Goal: Communication & Community: Answer question/provide support

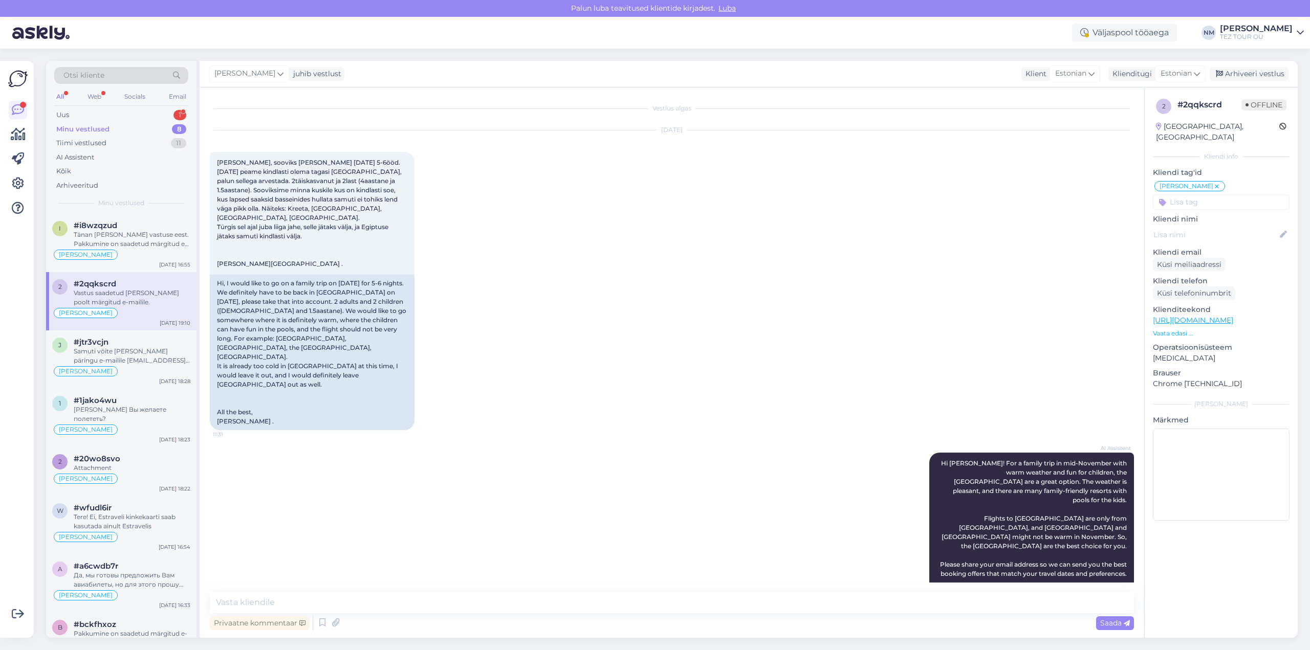
scroll to position [527, 0]
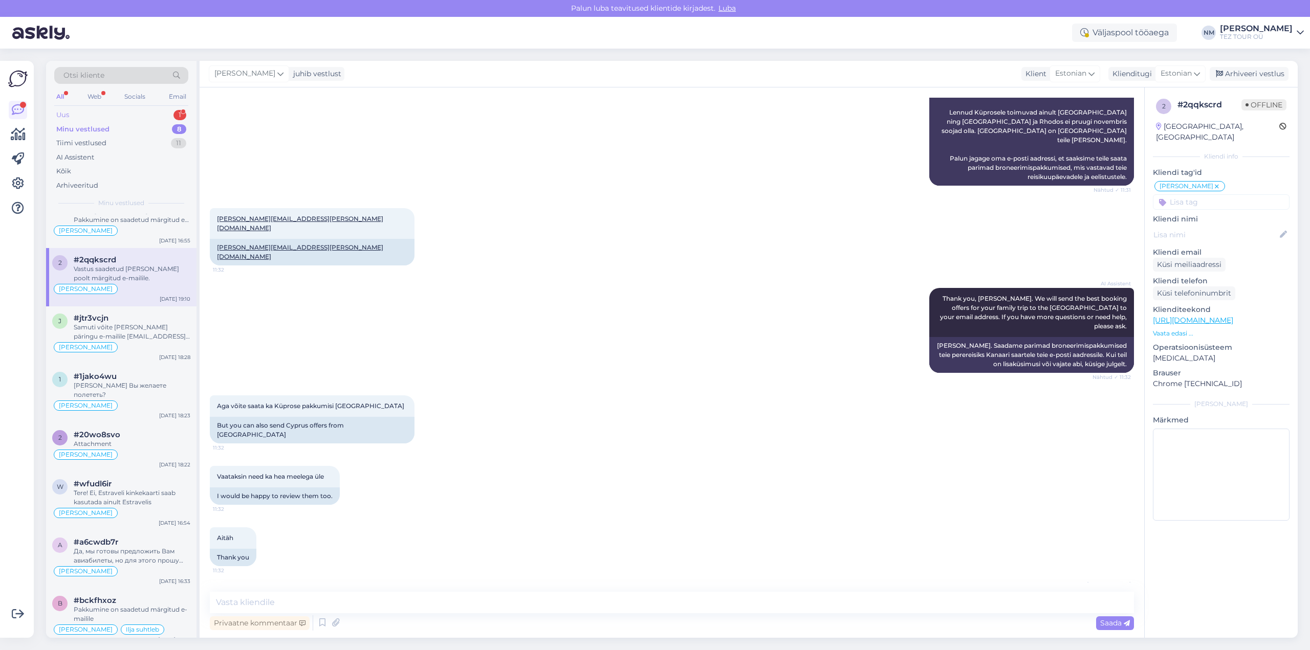
click at [177, 115] on div "1" at bounding box center [179, 115] width 13 height 10
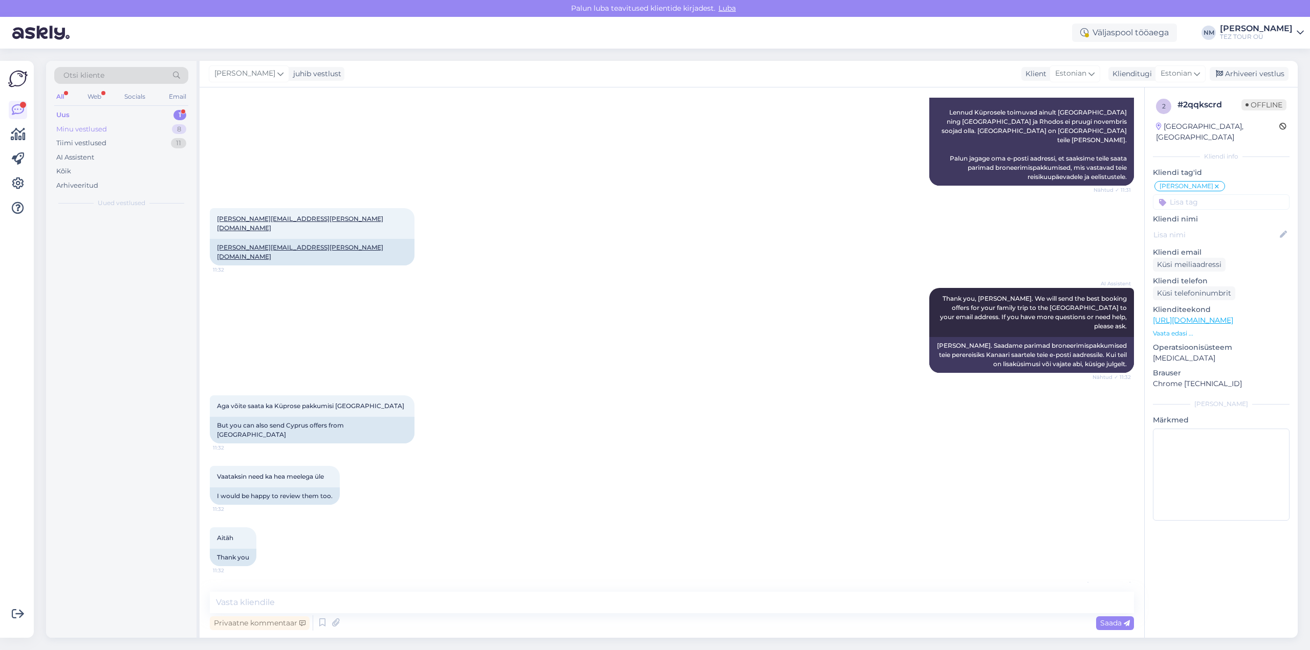
scroll to position [0, 0]
click at [142, 235] on div "Hello, I now forward this question to my colleague, who is responsible for this…" at bounding box center [132, 239] width 117 height 18
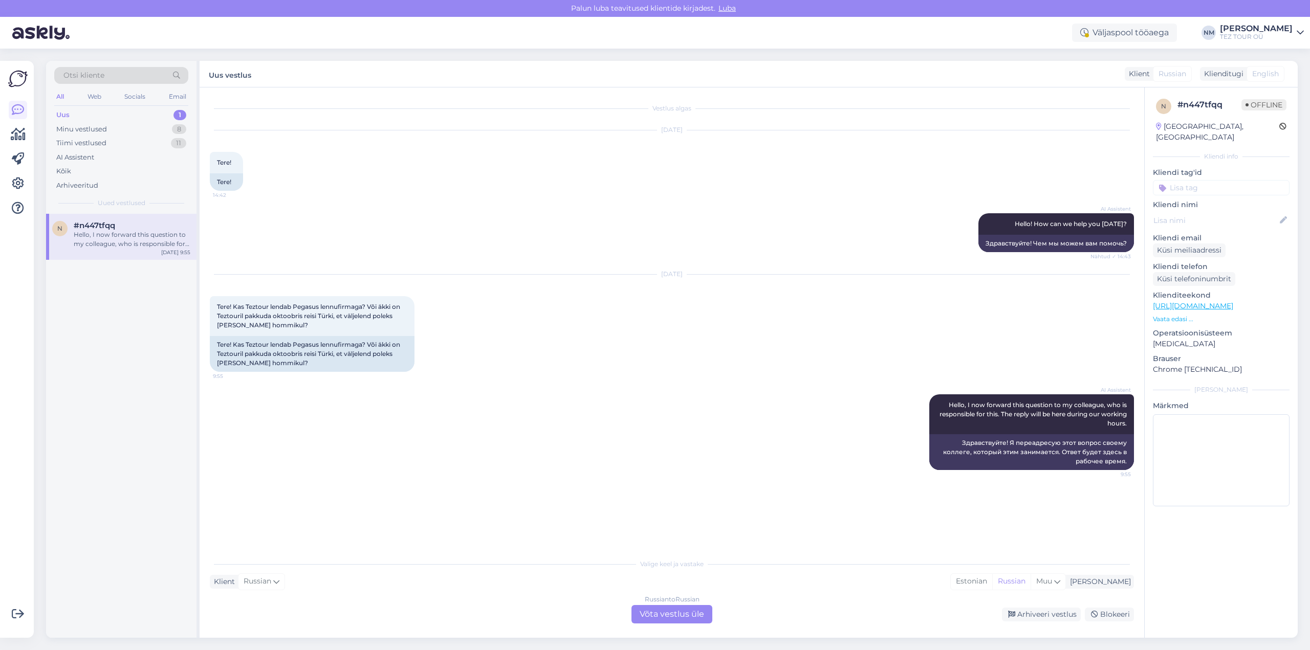
click at [697, 613] on div "Russian to Russian Võta vestlus üle" at bounding box center [671, 614] width 81 height 18
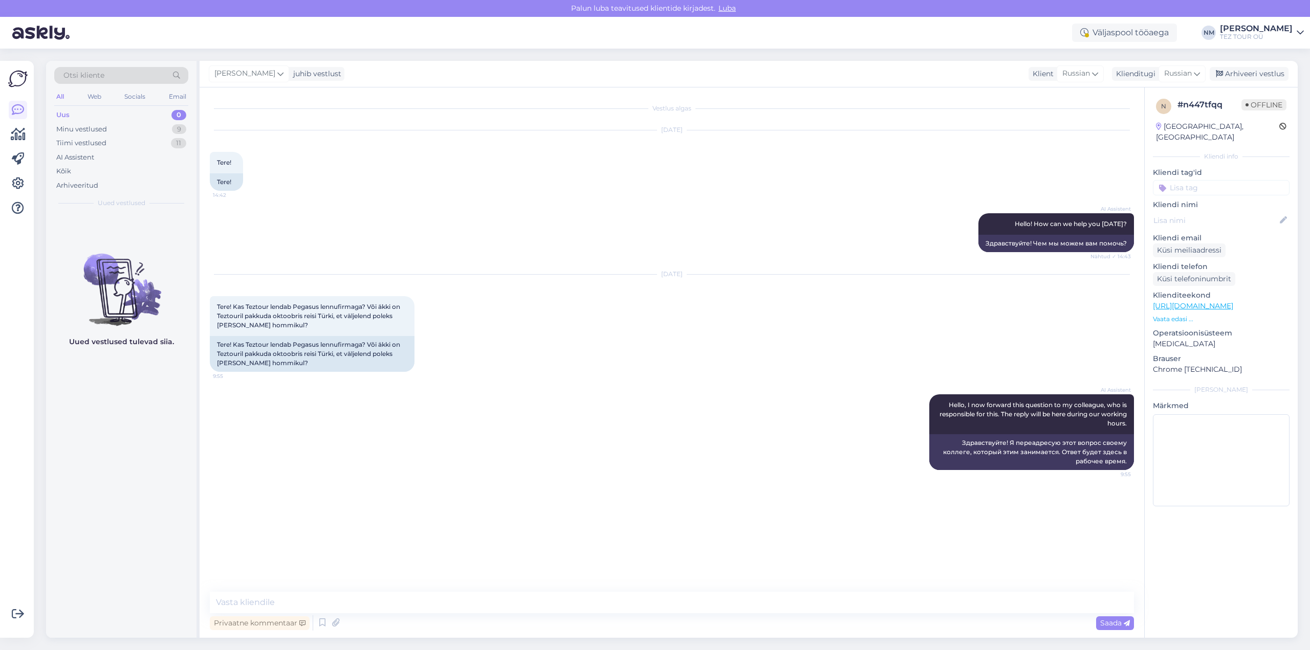
click at [1190, 180] on input at bounding box center [1221, 187] width 137 height 15
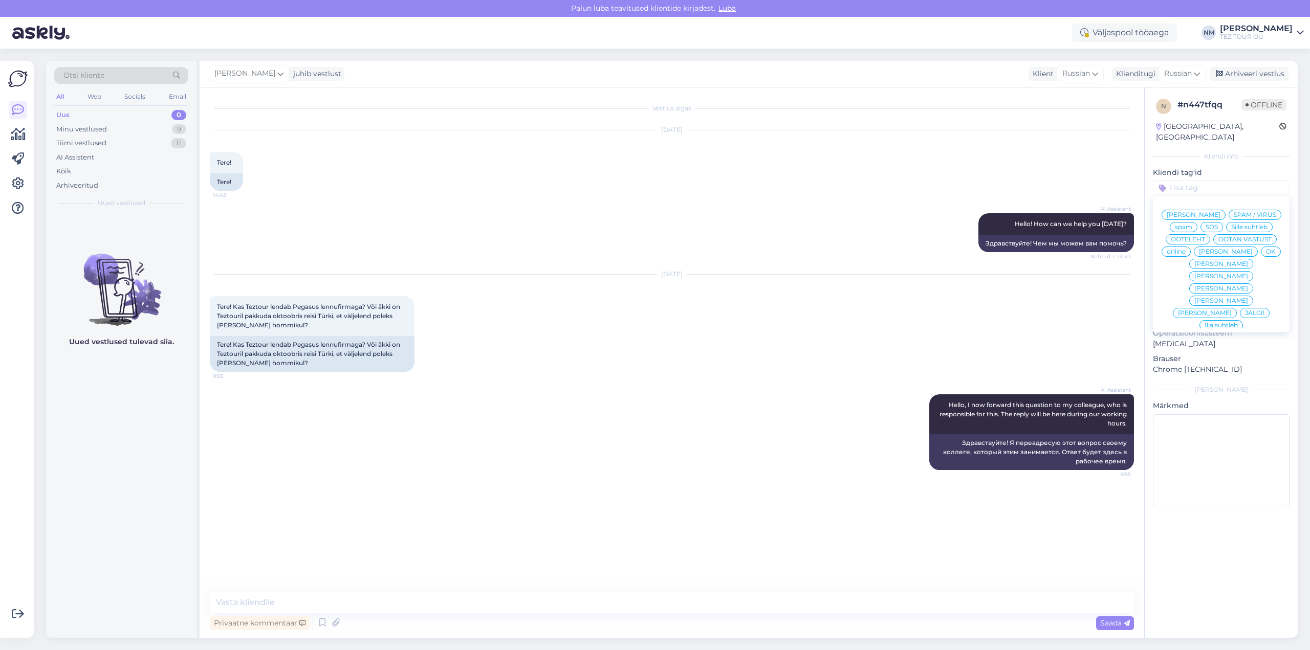
click at [1248, 273] on span "[PERSON_NAME]" at bounding box center [1221, 276] width 54 height 6
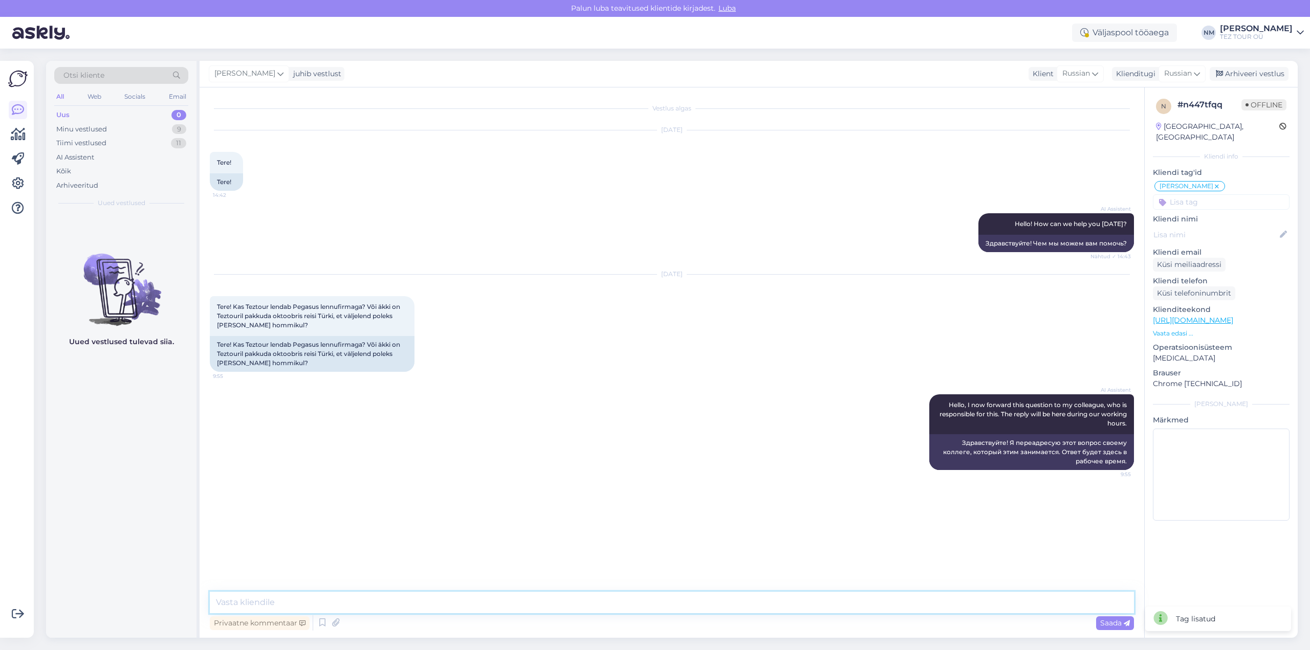
click at [245, 600] on textarea at bounding box center [672, 602] width 924 height 21
type textarea "Tere! Täname Teid pöördumise eest."
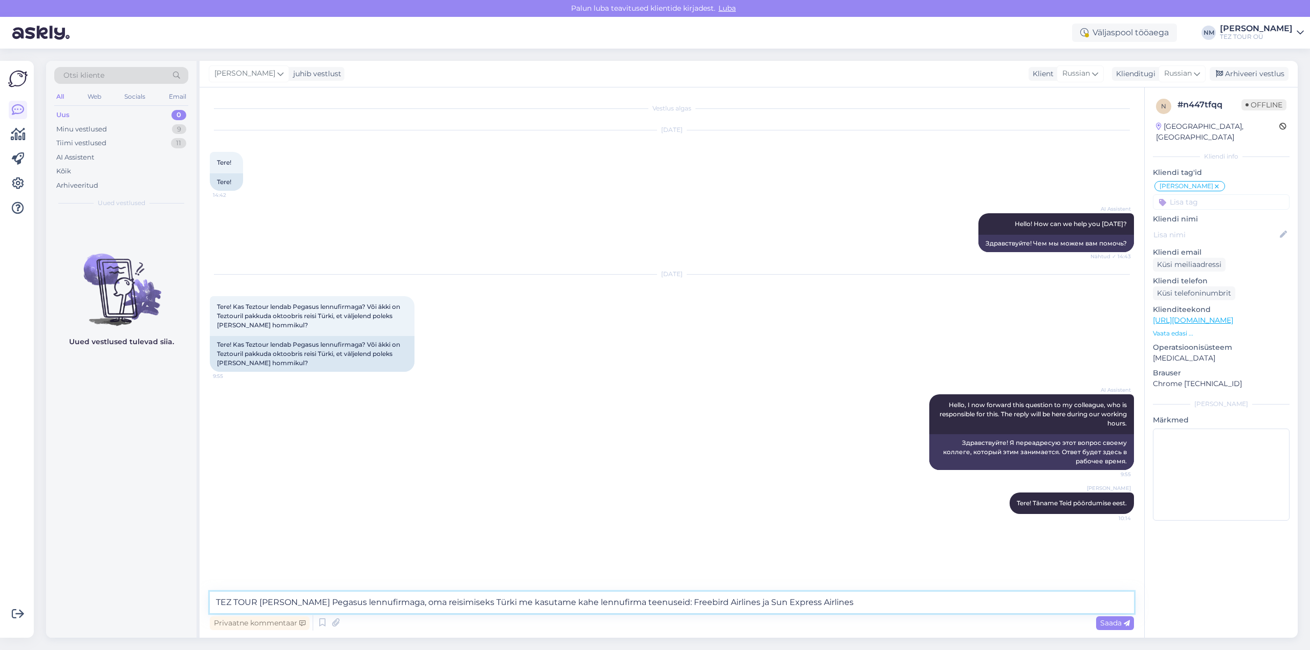
type textarea "TEZ TOUR [PERSON_NAME] Pegasus lennufirmaga, oma reisimiseks Türki me kasutame …"
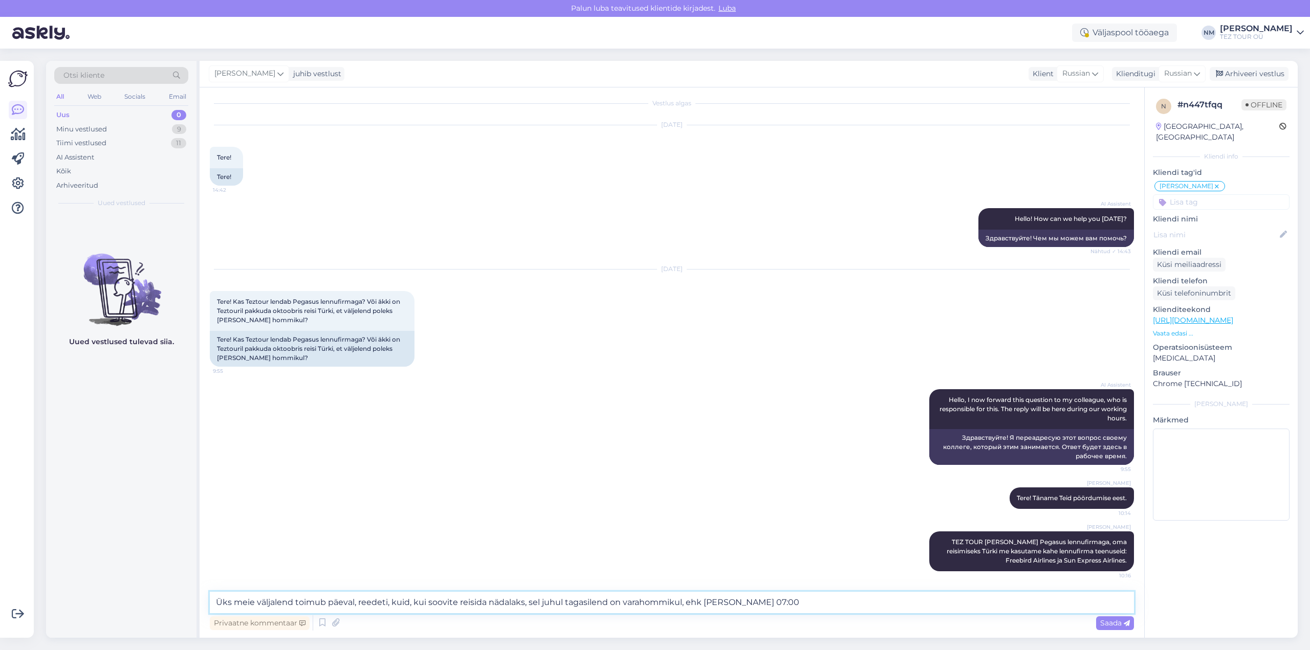
click at [354, 601] on textarea "Üks meie väljalend toimub päeval, reedeti, kuid, kui soovite reisida nädalaks, …" at bounding box center [672, 602] width 924 height 21
type textarea "Üks meie väljalend toimub päeval ( +/- 12:00 ), reedeti, kuid, kui soovite reis…"
